Goal: Find specific page/section: Find specific page/section

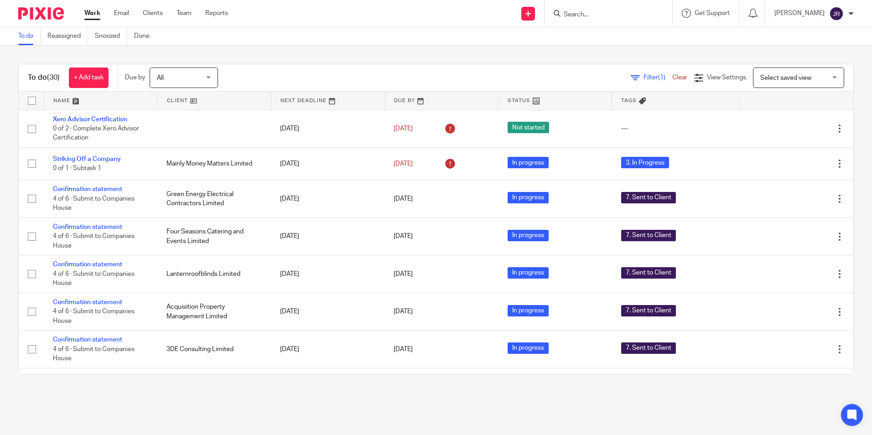
click at [595, 11] on input "Search" at bounding box center [604, 15] width 82 height 8
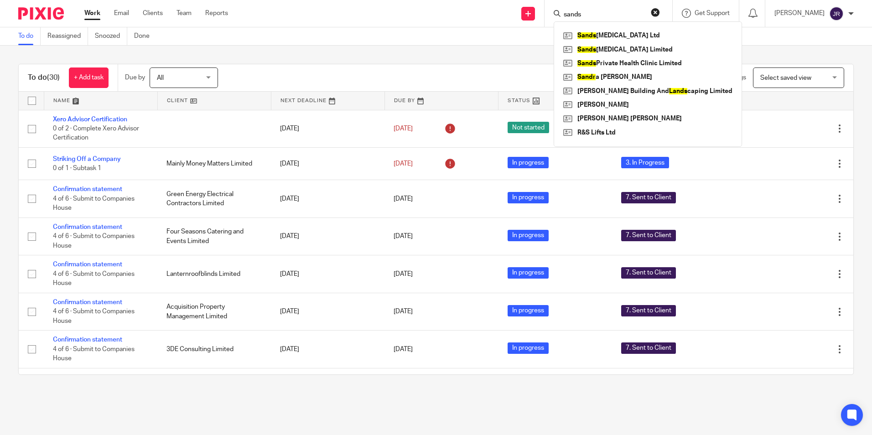
type input "sands"
click button "submit" at bounding box center [0, 0] width 0 height 0
click at [626, 50] on link at bounding box center [648, 50] width 174 height 14
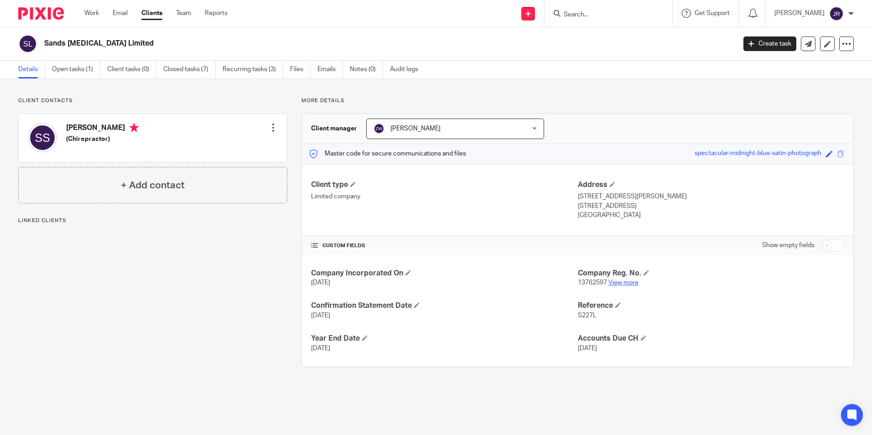
click at [616, 284] on link "View more" at bounding box center [624, 283] width 30 height 6
click at [93, 12] on link "Work" at bounding box center [91, 13] width 15 height 9
